Goal: Information Seeking & Learning: Stay updated

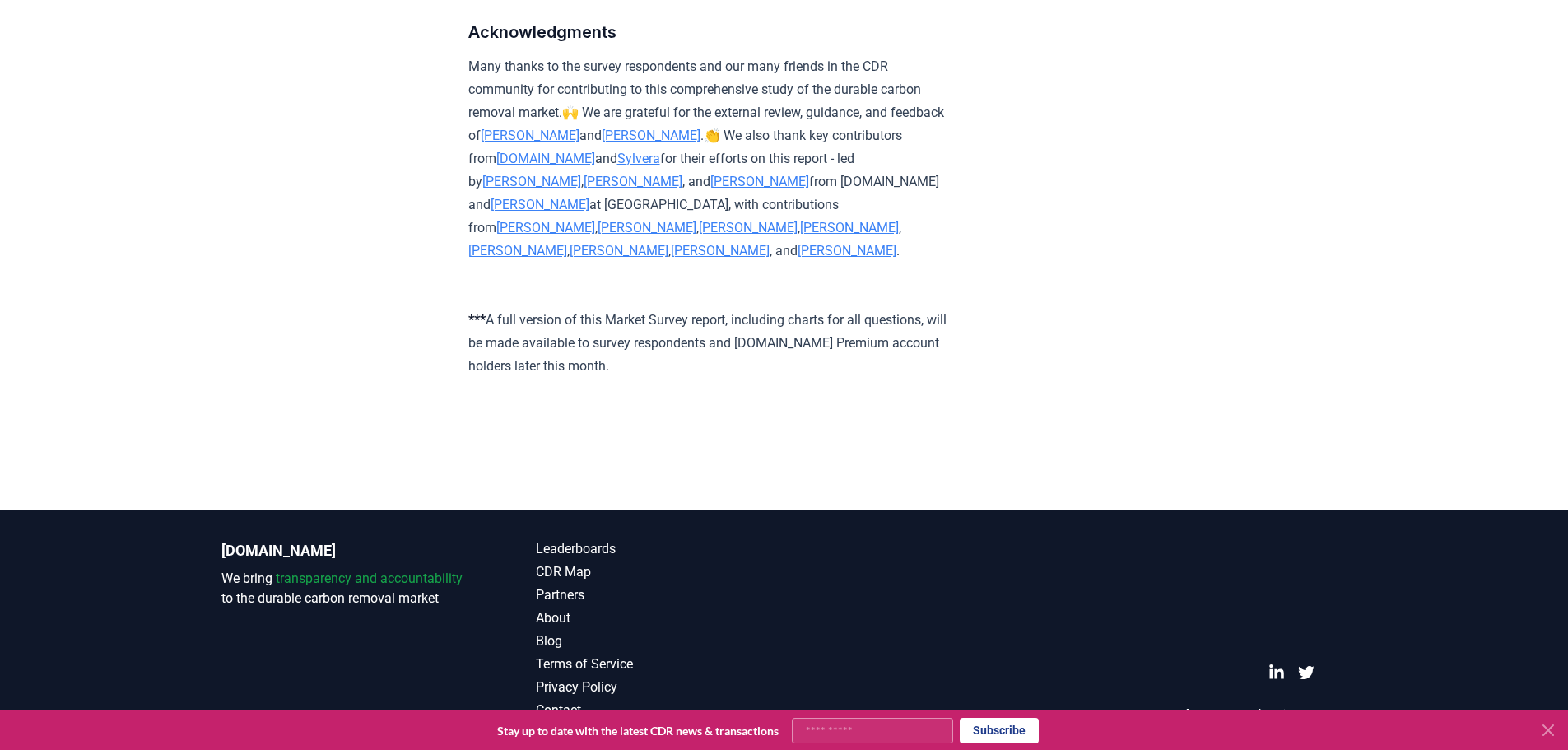
scroll to position [9962, 0]
click at [556, 648] on link "Blog" at bounding box center [660, 641] width 249 height 19
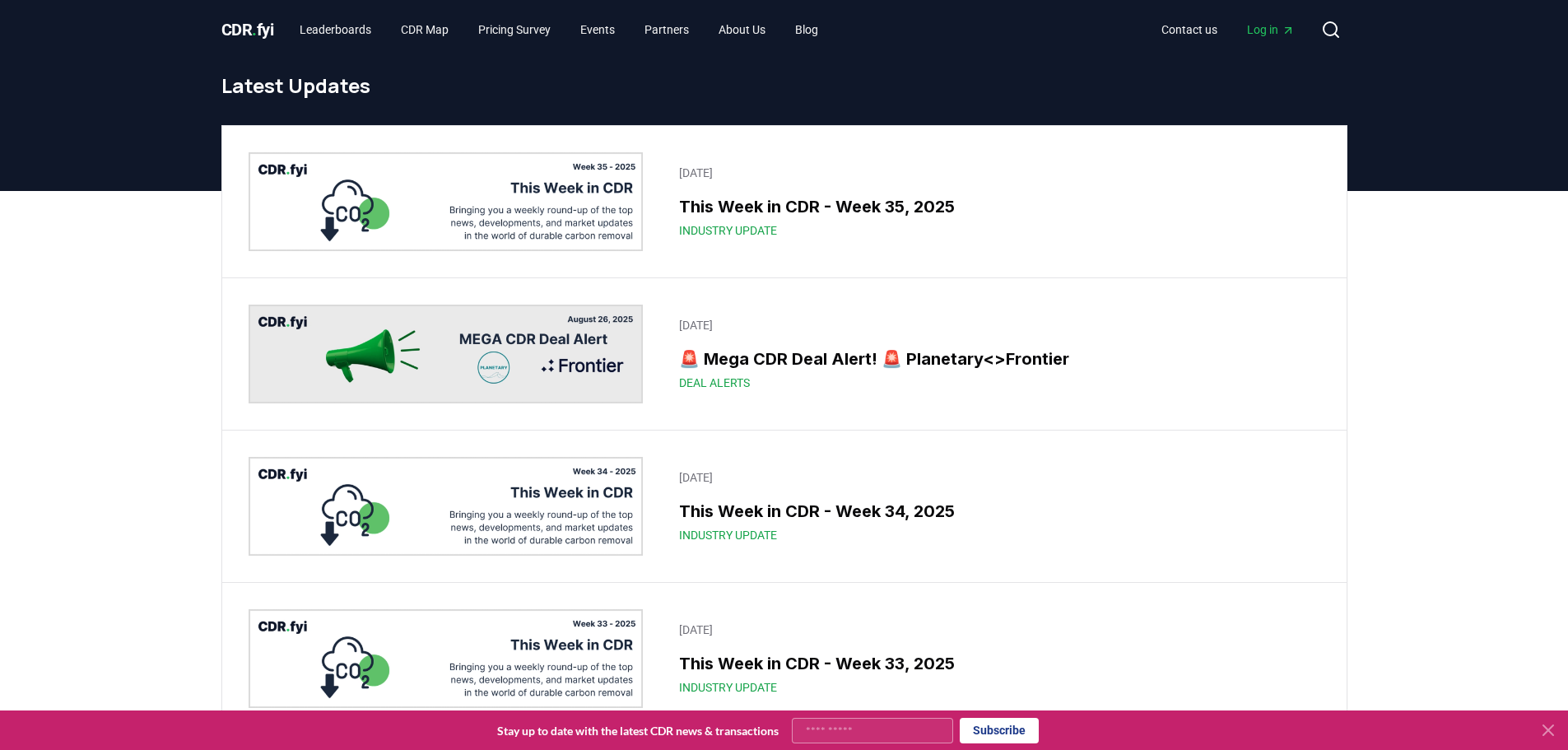
click at [679, 659] on div "This Week in CDR - Week 33, 2025 Industry Update" at bounding box center [994, 673] width 631 height 44
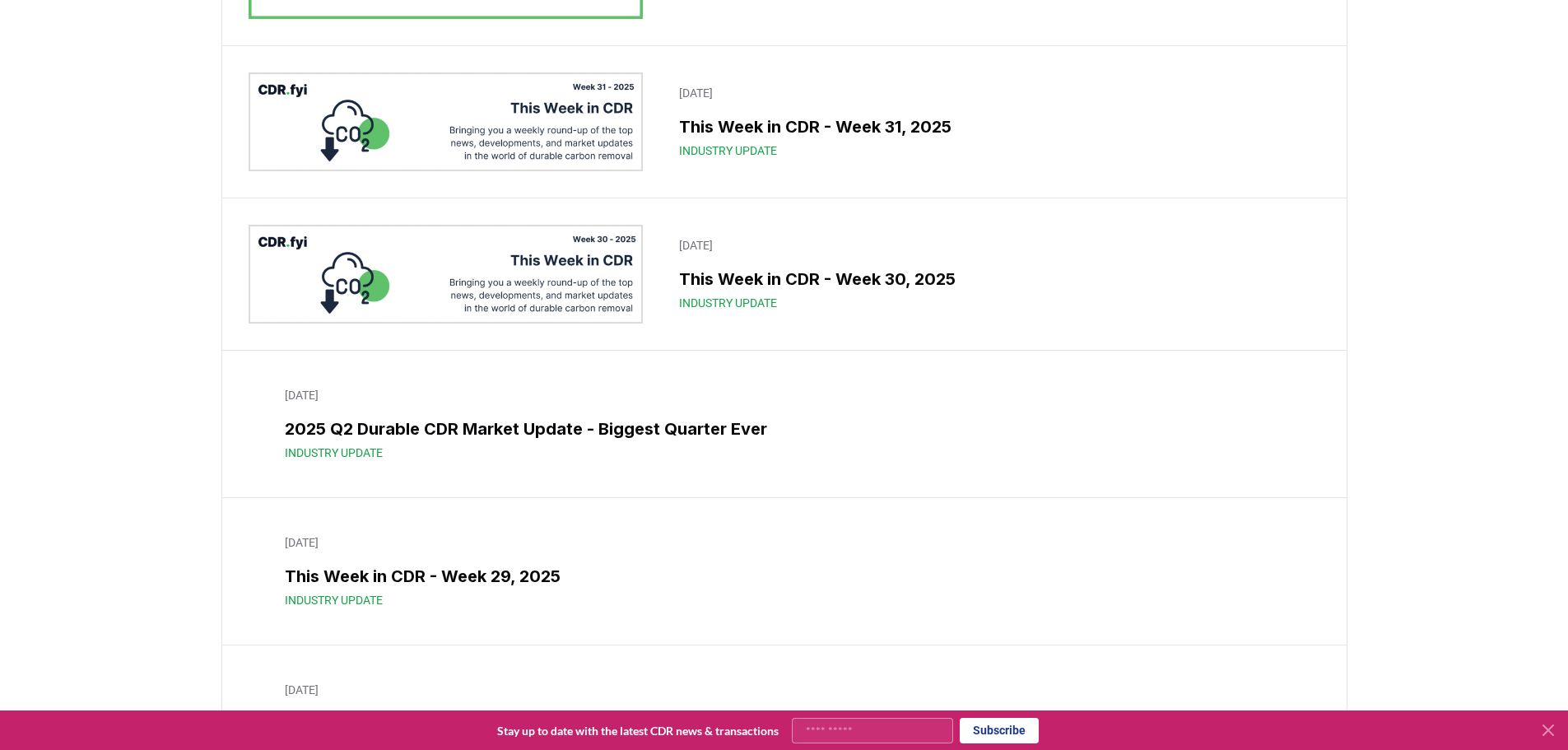
scroll to position [1092, 0]
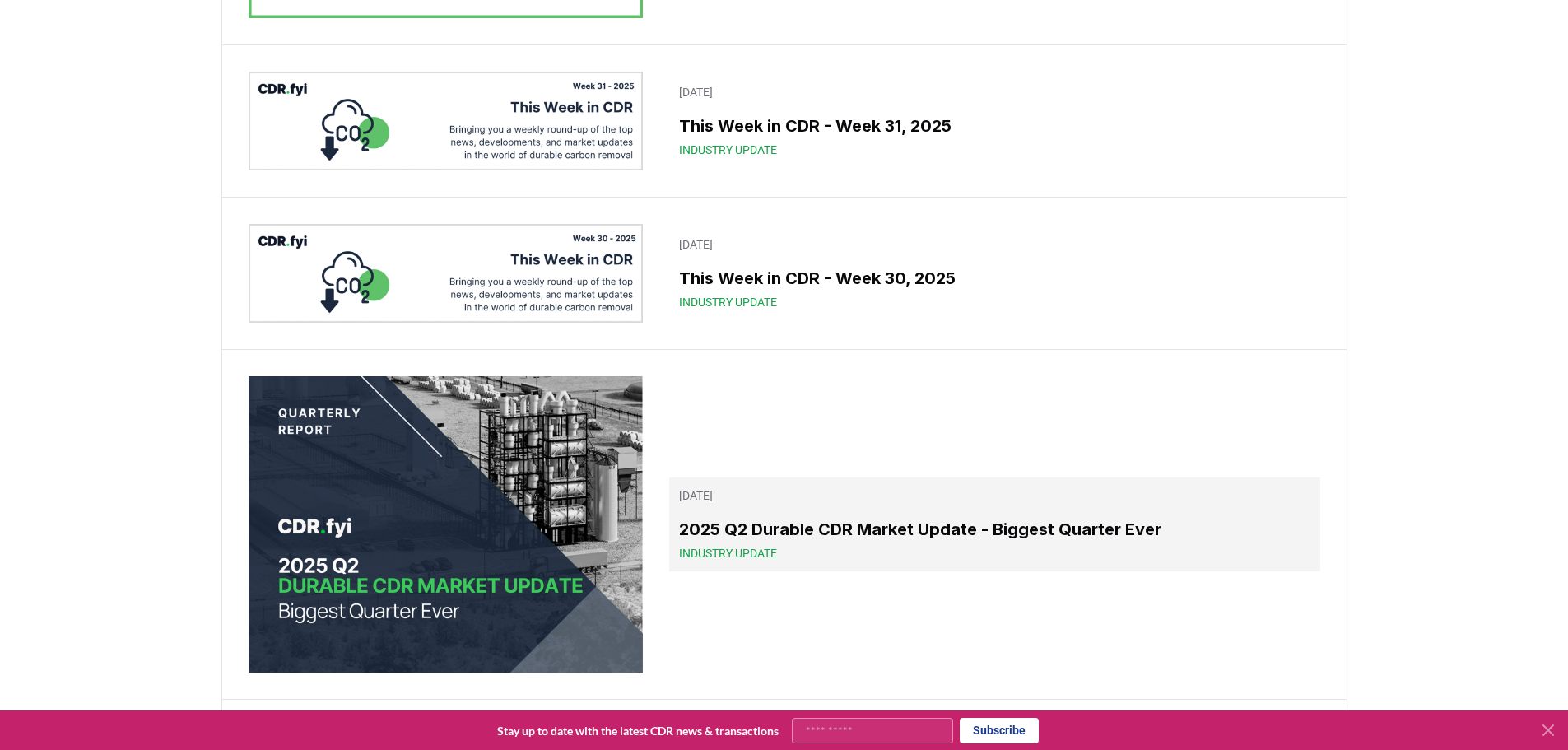
click at [925, 522] on h3 "2025 Q2 Durable CDR Market Update - Biggest Quarter Ever" at bounding box center [994, 528] width 631 height 25
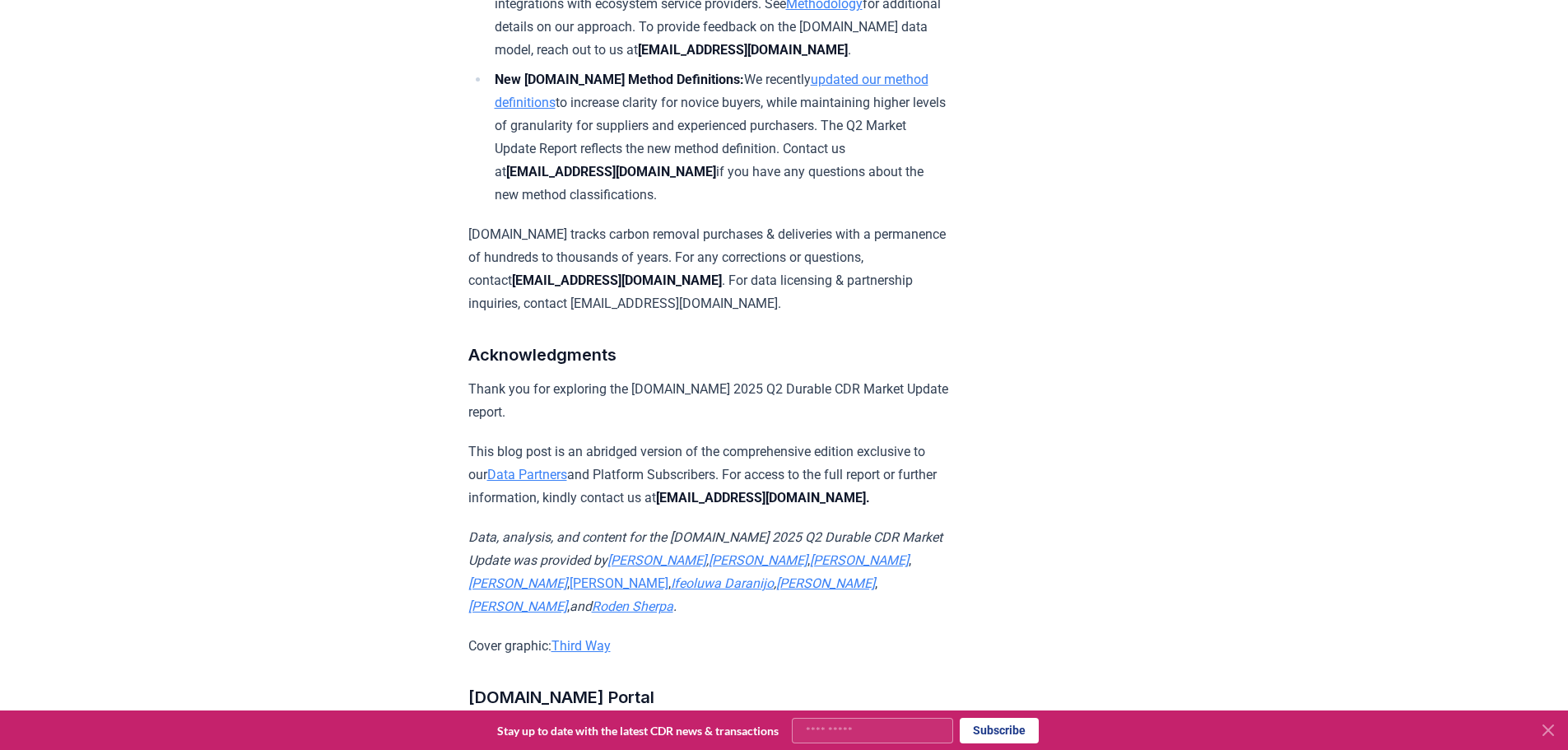
scroll to position [10641, 0]
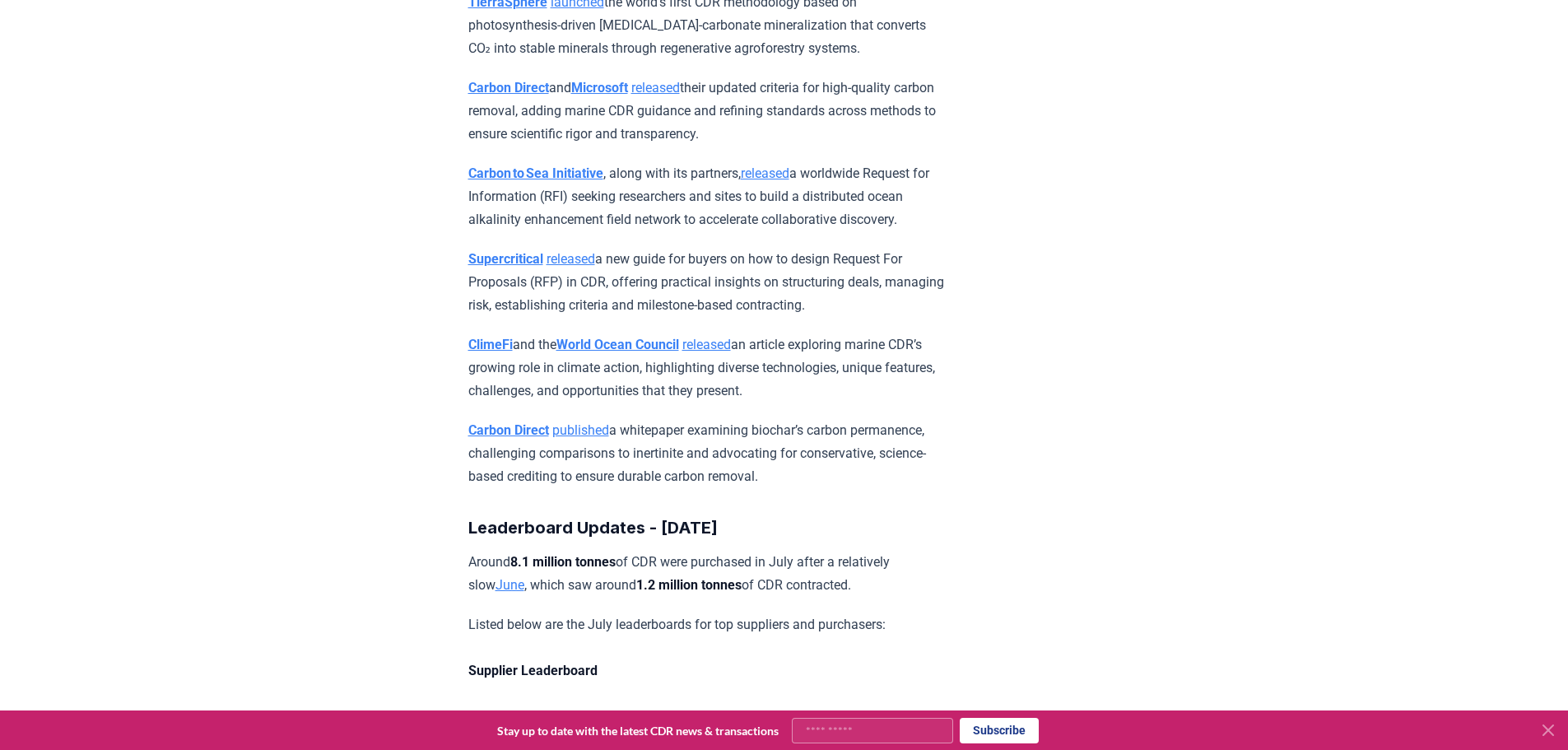
scroll to position [7202, 0]
